Goal: Transaction & Acquisition: Purchase product/service

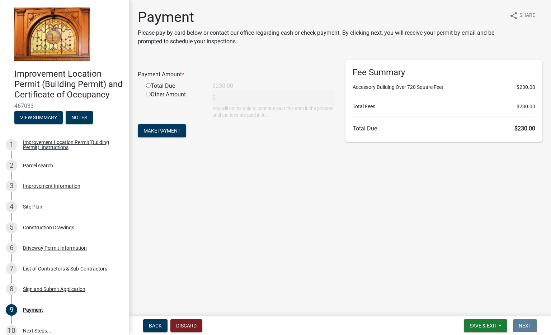
click at [147, 87] on input "radio" at bounding box center [148, 85] width 5 height 5
radio input "true"
type input "230"
click at [148, 130] on span "Make Payment" at bounding box center [161, 131] width 37 height 6
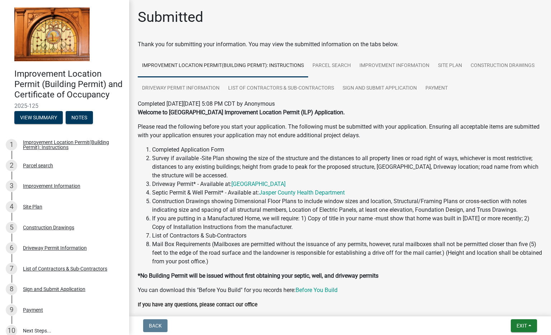
click at [291, 153] on li "Completed Application Form" at bounding box center [347, 150] width 390 height 9
